Goal: Task Accomplishment & Management: Complete application form

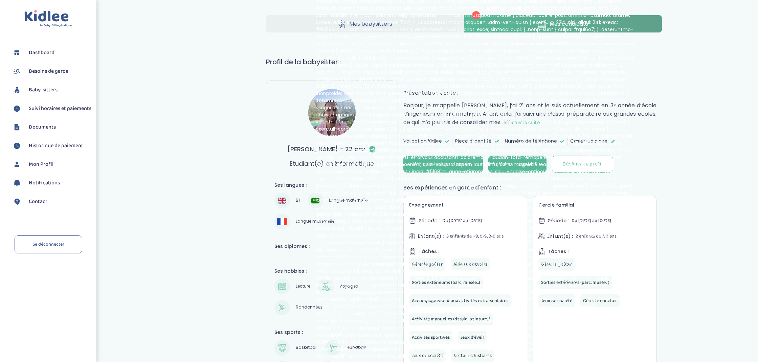
click at [49, 131] on span "Documents" at bounding box center [42, 127] width 27 height 8
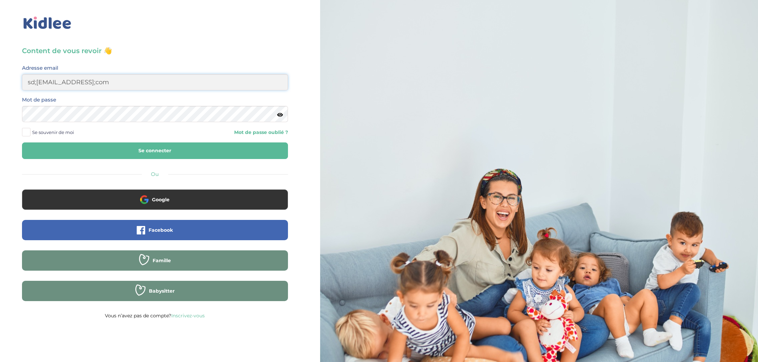
drag, startPoint x: 37, startPoint y: 84, endPoint x: 52, endPoint y: 99, distance: 21.5
click at [37, 84] on input "sd;collin@gmail;com" at bounding box center [155, 82] width 266 height 16
drag, startPoint x: 78, startPoint y: 83, endPoint x: 83, endPoint y: 87, distance: 5.8
click at [78, 83] on input "sd.collin@gmail;com" at bounding box center [155, 82] width 266 height 16
type input "sd.collin@gmail.com"
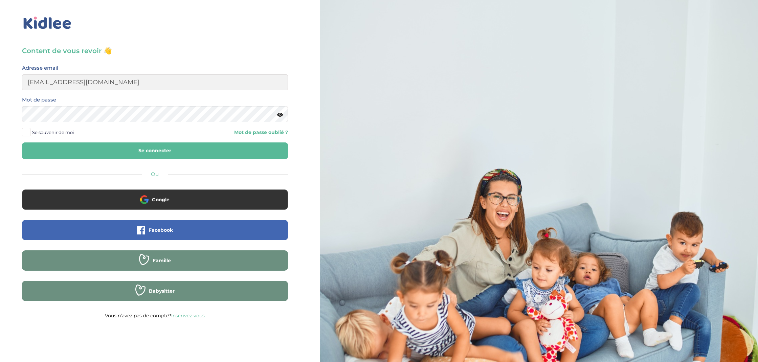
click at [281, 115] on icon at bounding box center [280, 114] width 6 height 5
click at [28, 133] on span at bounding box center [26, 132] width 8 height 8
click at [0, 0] on input "Se souvenir de moi" at bounding box center [0, 0] width 0 height 0
click at [144, 150] on button "Se connecter" at bounding box center [155, 150] width 266 height 17
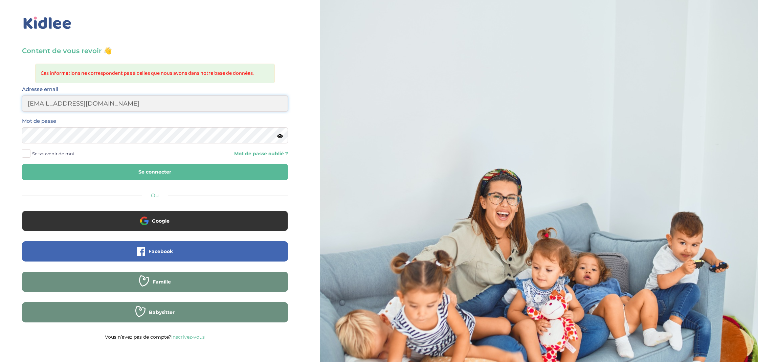
type input "sd.collin@gmail.com"
click at [281, 137] on icon at bounding box center [280, 136] width 6 height 5
click at [29, 154] on span at bounding box center [26, 153] width 8 height 8
click at [0, 0] on input "Se souvenir de moi" at bounding box center [0, 0] width 0 height 0
click at [161, 174] on button "Se connecter" at bounding box center [155, 172] width 266 height 17
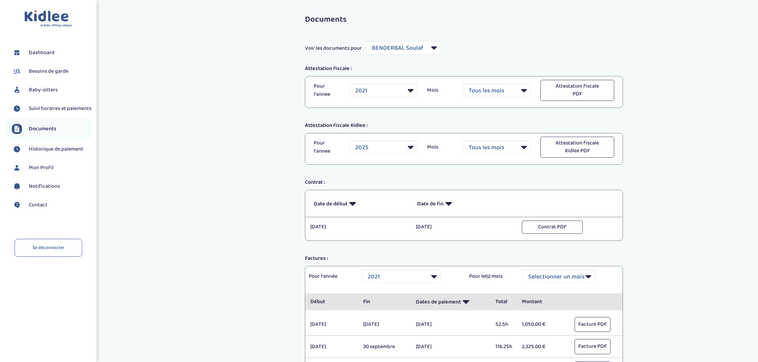
select select "9957"
select select "2021"
click at [42, 133] on span "Documents" at bounding box center [43, 129] width 28 height 8
select select "9957"
select select "2021"
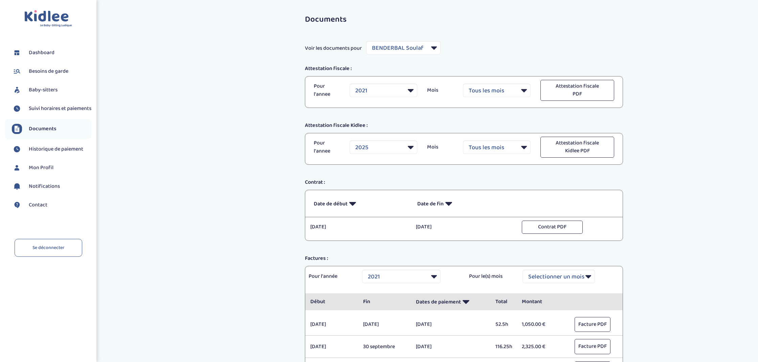
click at [53, 72] on span "Besoins de garde" at bounding box center [49, 71] width 40 height 8
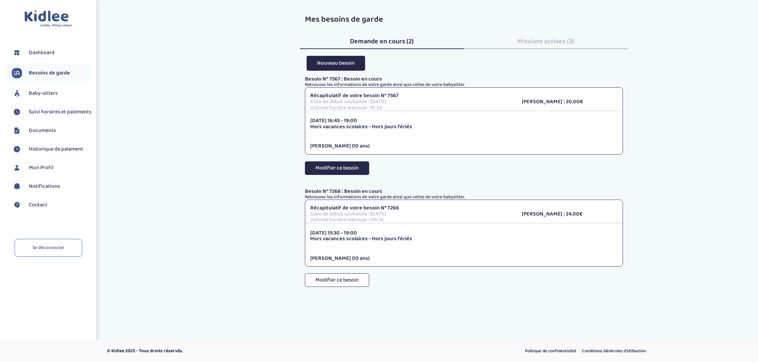
click at [348, 169] on button "Modifier ce besoin" at bounding box center [337, 168] width 64 height 14
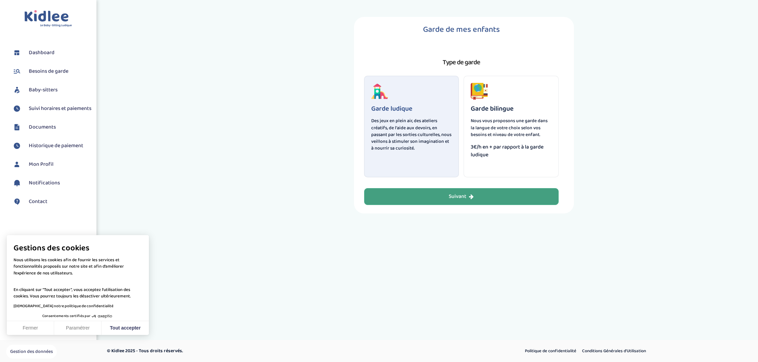
click at [463, 197] on div "Suivant" at bounding box center [461, 197] width 25 height 8
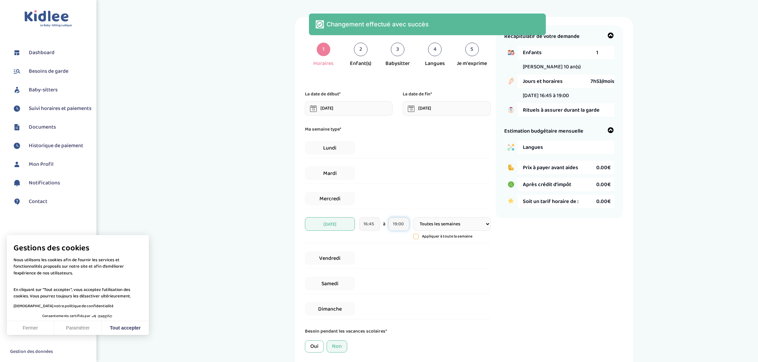
click at [397, 224] on input "19:00" at bounding box center [398, 224] width 21 height 14
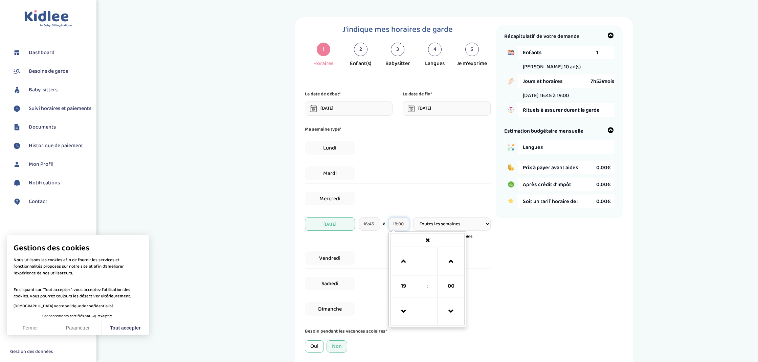
type input "18:00"
click at [511, 279] on div "Récapitulatif de votre demande Enfants 1 Théodore 10 an(s) Jours et horaires 7h…" at bounding box center [559, 202] width 127 height 355
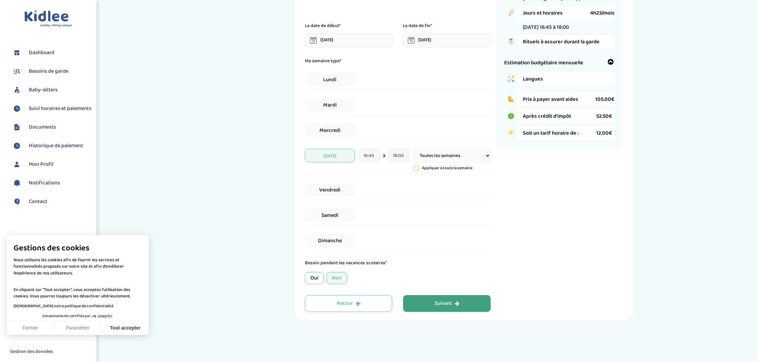
scroll to position [71, 0]
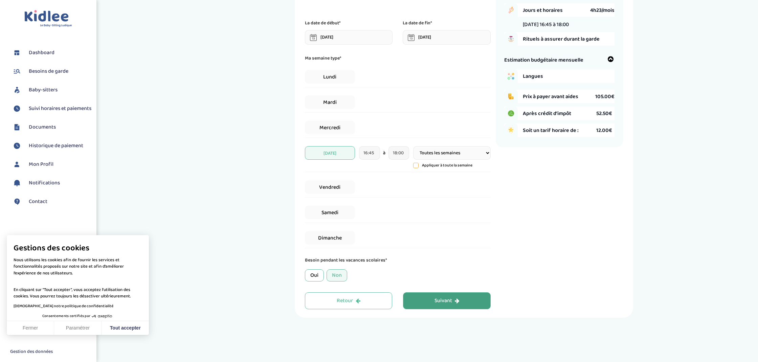
click at [452, 302] on div "Suivant" at bounding box center [446, 301] width 25 height 8
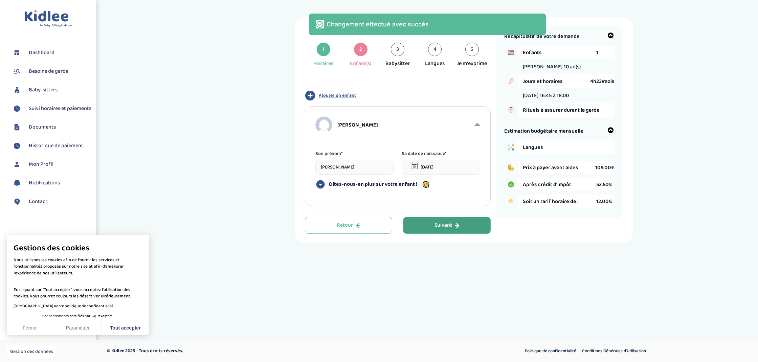
click at [443, 226] on div "Suivant" at bounding box center [446, 226] width 25 height 8
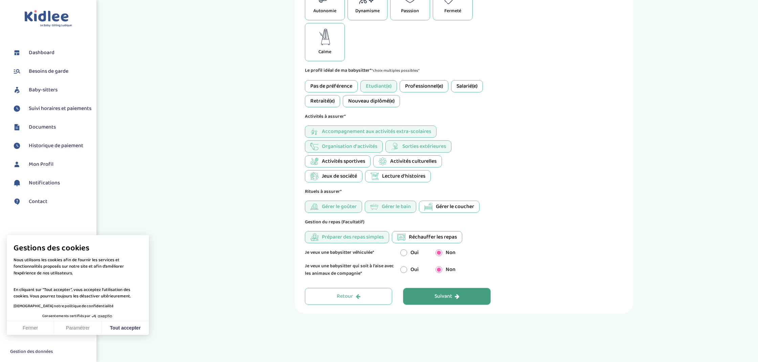
scroll to position [262, 0]
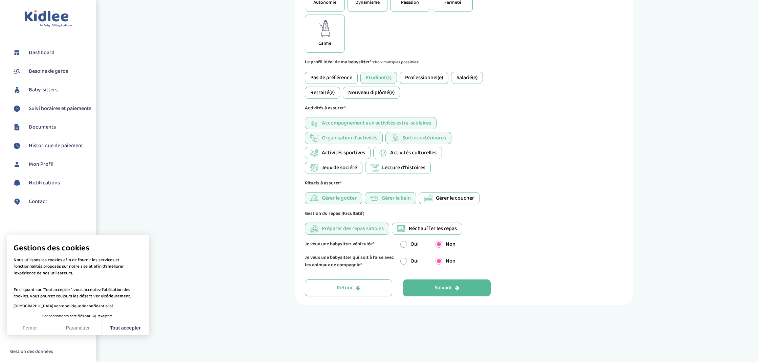
click at [447, 289] on div "Suivant" at bounding box center [446, 288] width 25 height 8
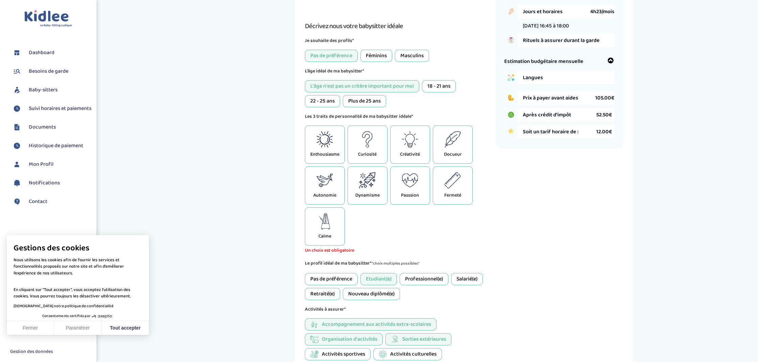
scroll to position [25, 0]
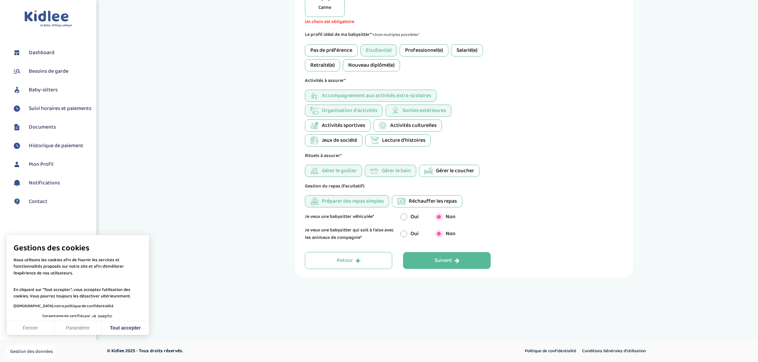
click at [446, 262] on div "Suivant" at bounding box center [446, 261] width 25 height 8
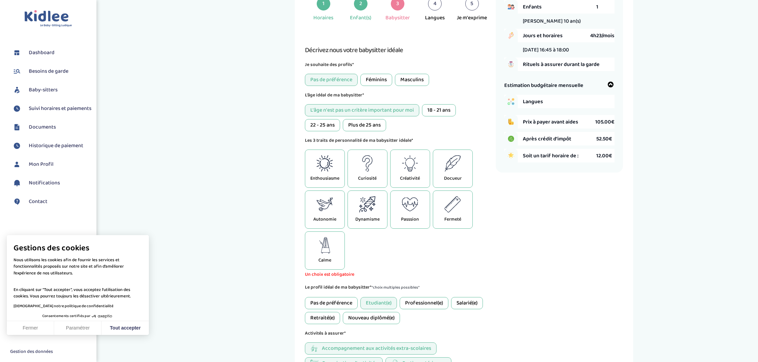
scroll to position [52, 0]
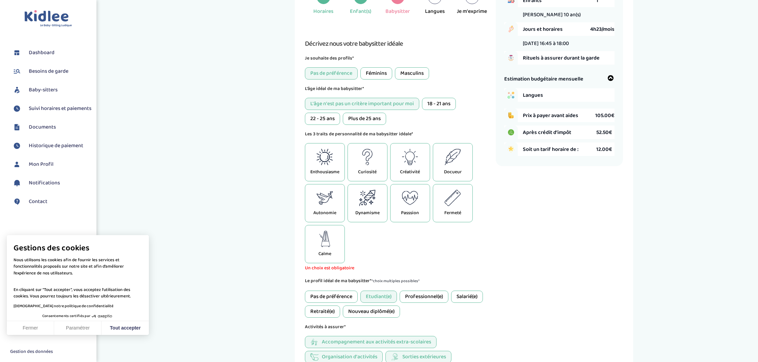
click at [327, 162] on icon at bounding box center [328, 163] width 2 height 3
click at [374, 196] on icon at bounding box center [367, 198] width 16 height 16
click at [410, 174] on p "Créativité" at bounding box center [410, 171] width 20 height 7
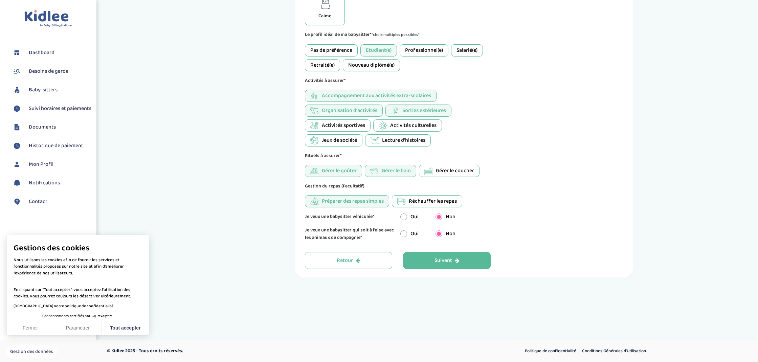
scroll to position [290, 0]
click at [400, 171] on span "Gérer le bain" at bounding box center [396, 171] width 29 height 8
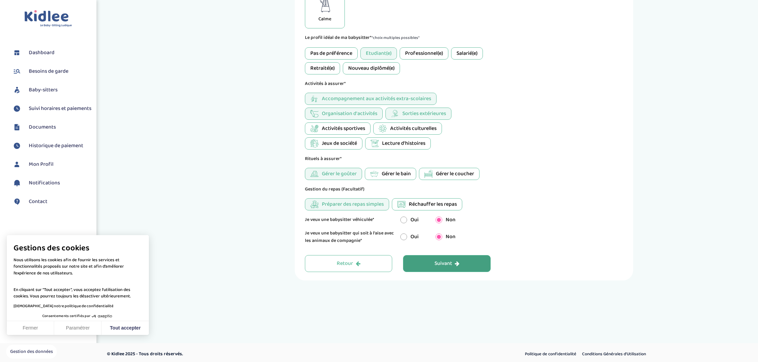
click at [446, 263] on div "Suivant" at bounding box center [446, 264] width 25 height 8
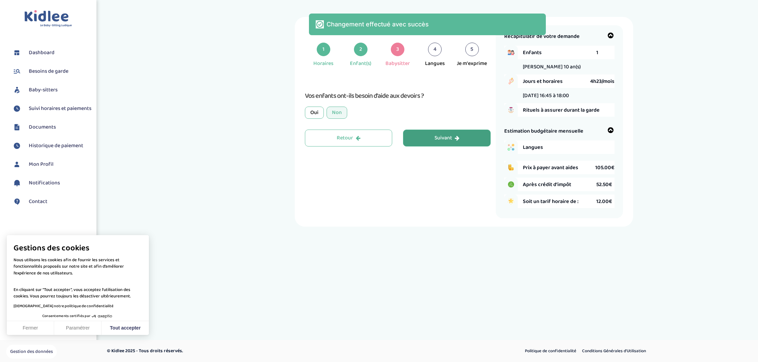
scroll to position [0, 0]
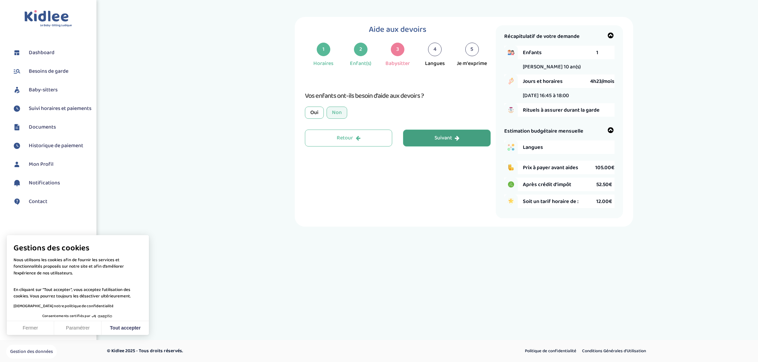
click at [441, 137] on div "Suivant" at bounding box center [446, 138] width 25 height 8
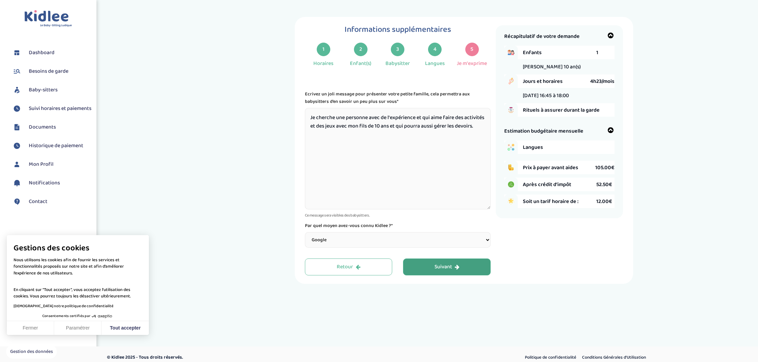
click at [451, 263] on div "Suivant" at bounding box center [446, 267] width 25 height 8
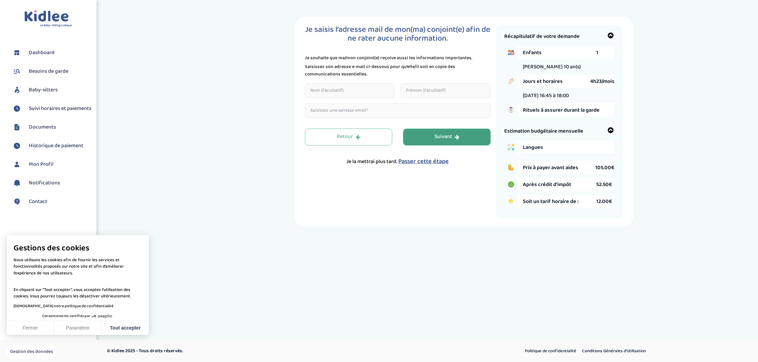
click at [431, 162] on span "Passer cette étape" at bounding box center [423, 161] width 50 height 9
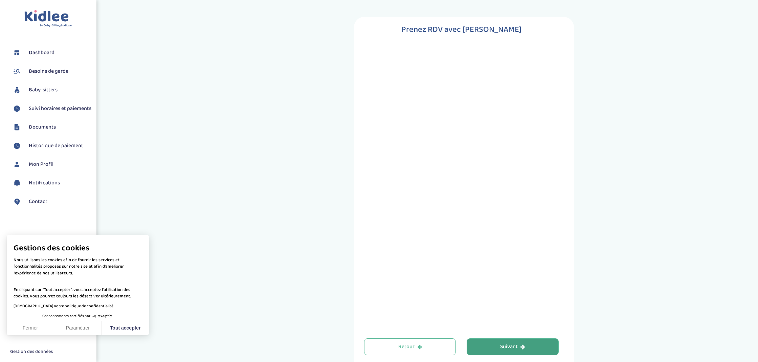
click at [50, 131] on span "Documents" at bounding box center [42, 127] width 27 height 8
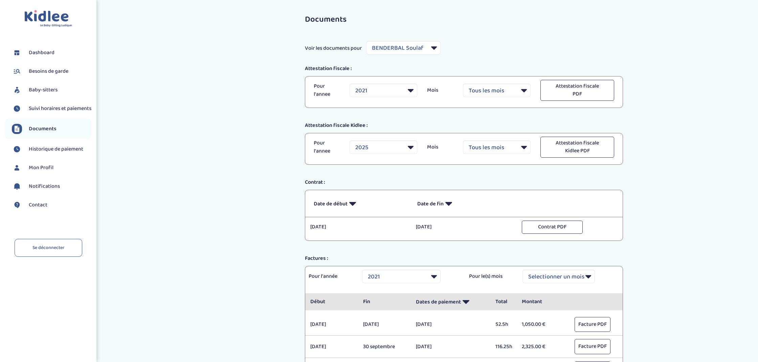
select select "9957"
select select "2021"
click at [50, 71] on span "Besoins de garde" at bounding box center [49, 71] width 40 height 8
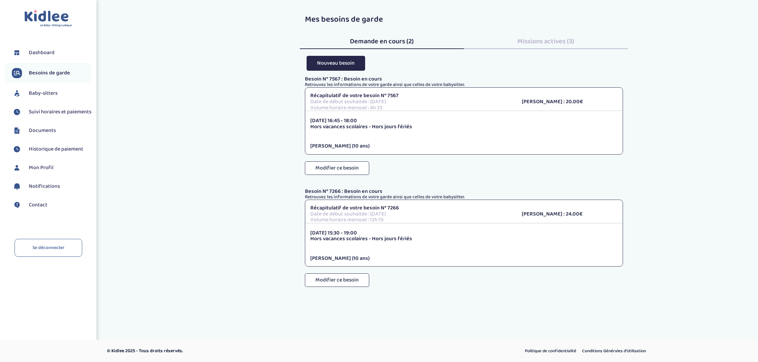
click at [556, 44] on span "Missions actives (3)" at bounding box center [545, 41] width 57 height 11
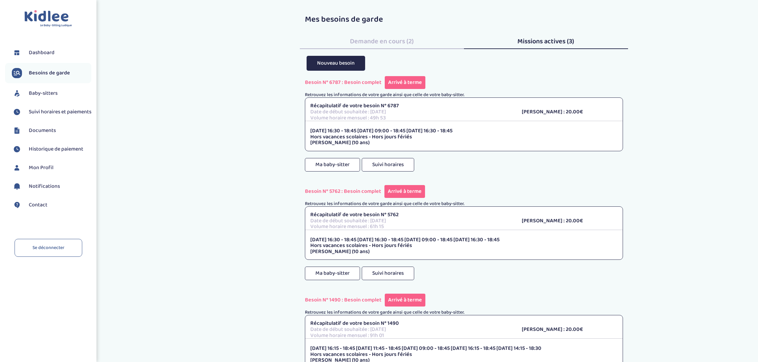
click at [394, 45] on span "Demande en cours (2)" at bounding box center [382, 41] width 64 height 11
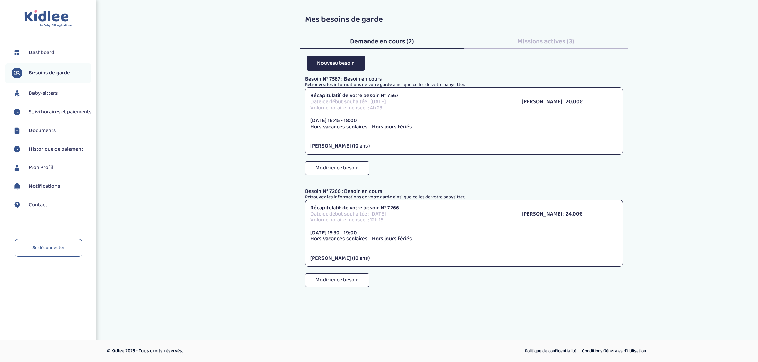
click at [52, 91] on span "Baby-sitters" at bounding box center [43, 93] width 29 height 8
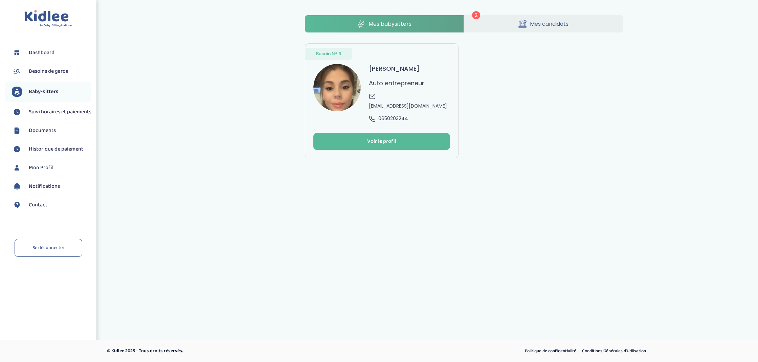
click at [542, 22] on span "Mes candidats" at bounding box center [549, 24] width 39 height 8
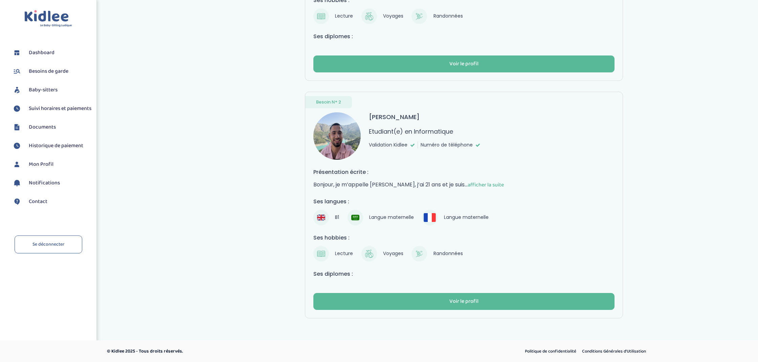
scroll to position [189, 0]
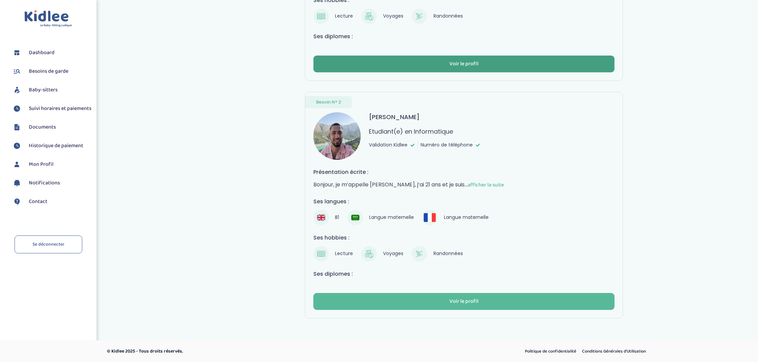
click at [463, 63] on div "Voir le profil" at bounding box center [463, 64] width 29 height 8
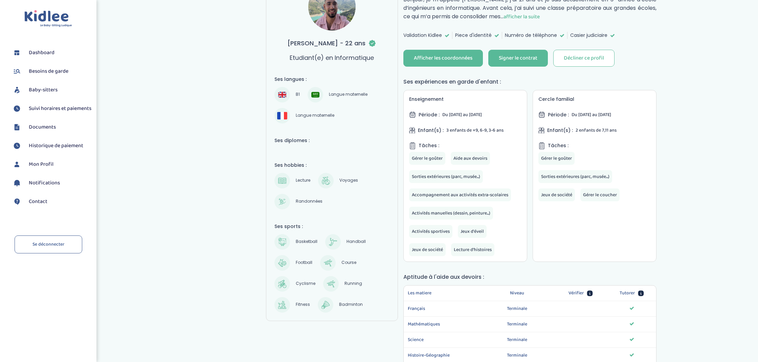
scroll to position [106, 0]
click at [525, 58] on div "Signer le contrat" at bounding box center [518, 58] width 39 height 8
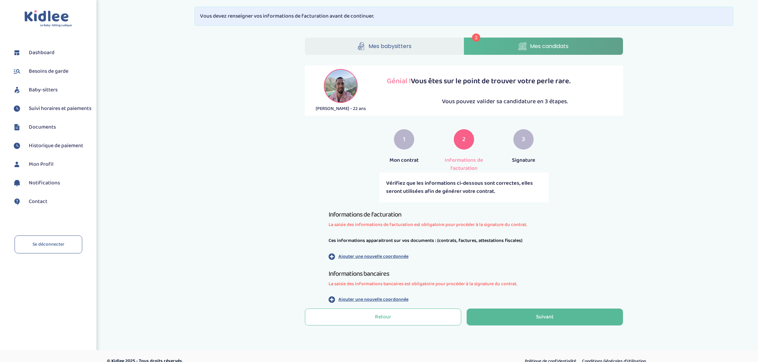
scroll to position [0, 0]
click at [536, 317] on div "Suivant" at bounding box center [545, 317] width 18 height 8
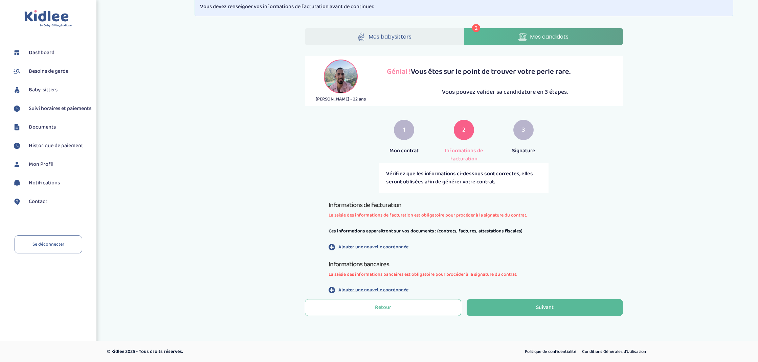
scroll to position [10, 0]
click at [403, 186] on div "Vérifiez que les informations ci-dessous sont correctes, elles seront utilisées…" at bounding box center [463, 178] width 169 height 30
click at [404, 185] on div "Vérifiez que les informations ci-dessous sont correctes, elles seront utilisées…" at bounding box center [463, 177] width 169 height 30
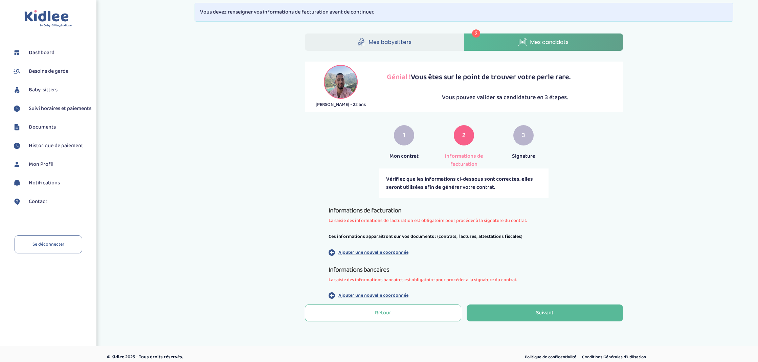
scroll to position [3, 0]
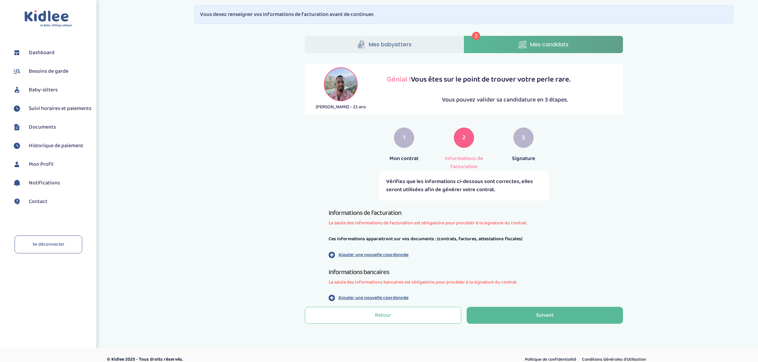
click at [404, 186] on div "Vérifiez que les informations ci-dessous sont correctes, elles seront utilisées…" at bounding box center [463, 186] width 169 height 30
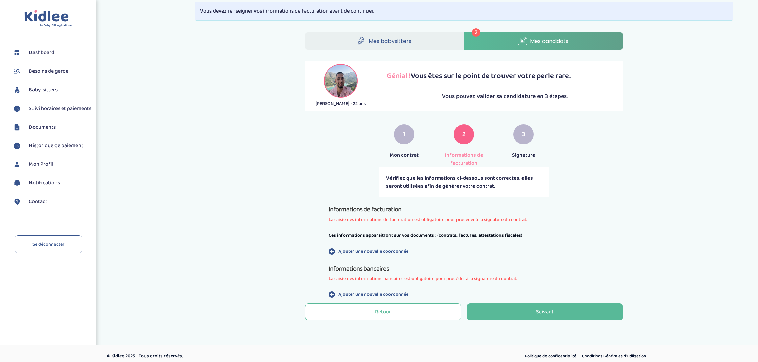
scroll to position [0, 0]
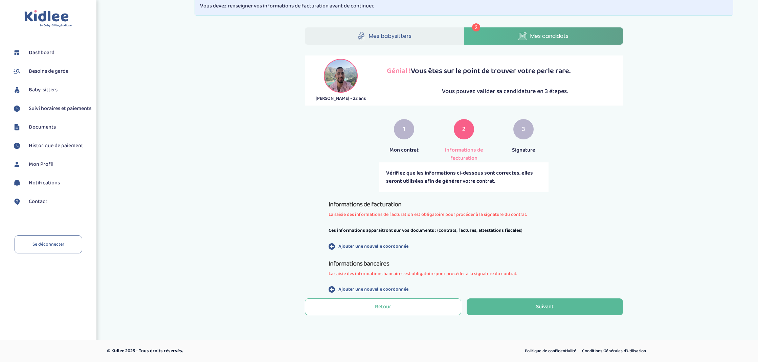
click at [477, 185] on div "Vérifiez que les informations ci-dessous sont correctes, elles seront utilisées…" at bounding box center [463, 177] width 169 height 30
click at [376, 246] on p "Ajouter une nouvelle coordonnée" at bounding box center [373, 246] width 70 height 7
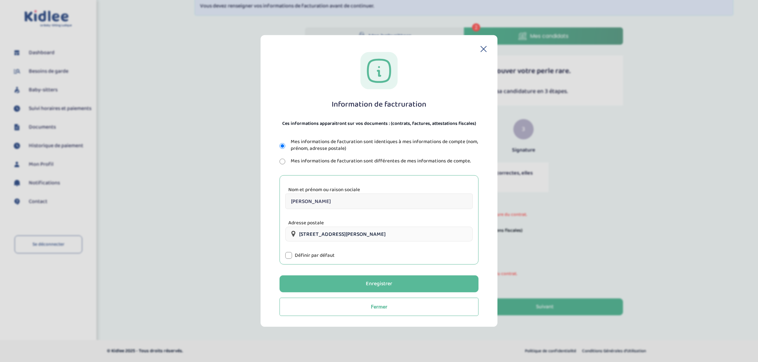
click at [289, 255] on div at bounding box center [288, 255] width 7 height 7
click at [364, 284] on button "Enregistrer" at bounding box center [378, 283] width 199 height 17
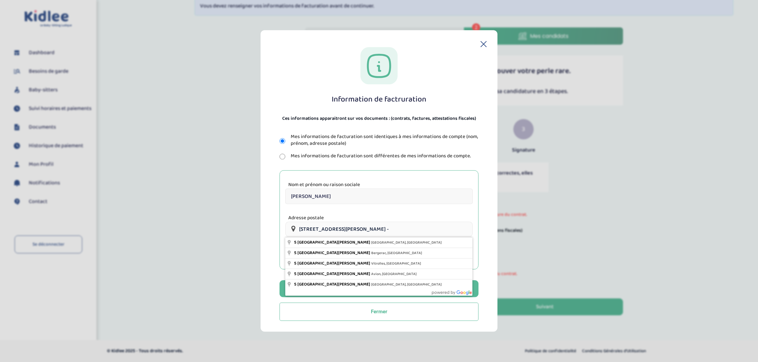
type input "[STREET_ADDRESS][PERSON_NAME]"
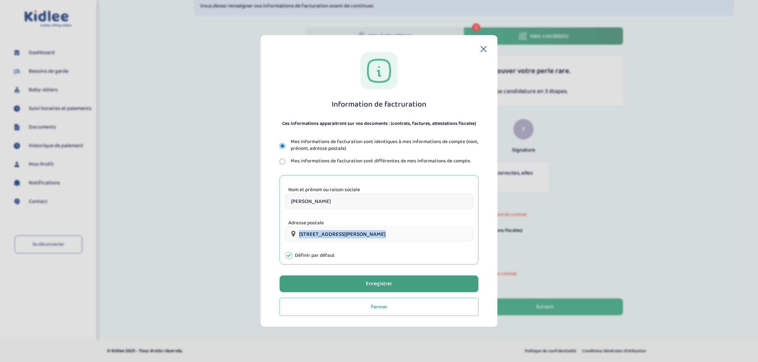
click at [381, 284] on div "Enregistrer" at bounding box center [379, 284] width 26 height 8
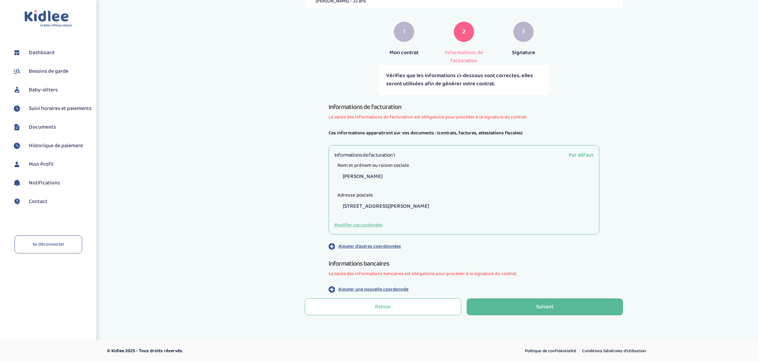
scroll to position [107, 0]
click at [393, 289] on p "Ajouter une nouvelle coordonnée" at bounding box center [373, 289] width 70 height 7
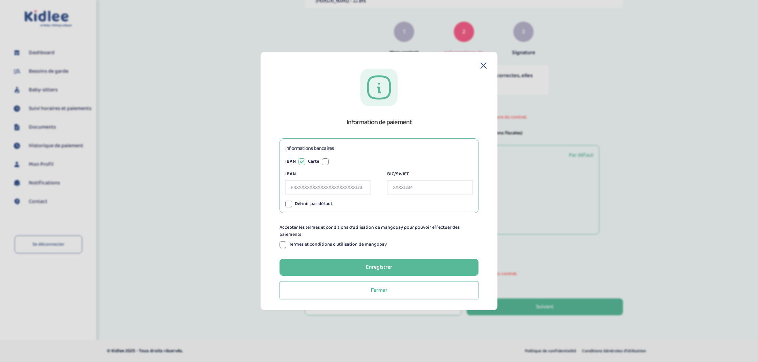
scroll to position [108, 0]
